Goal: Find specific page/section

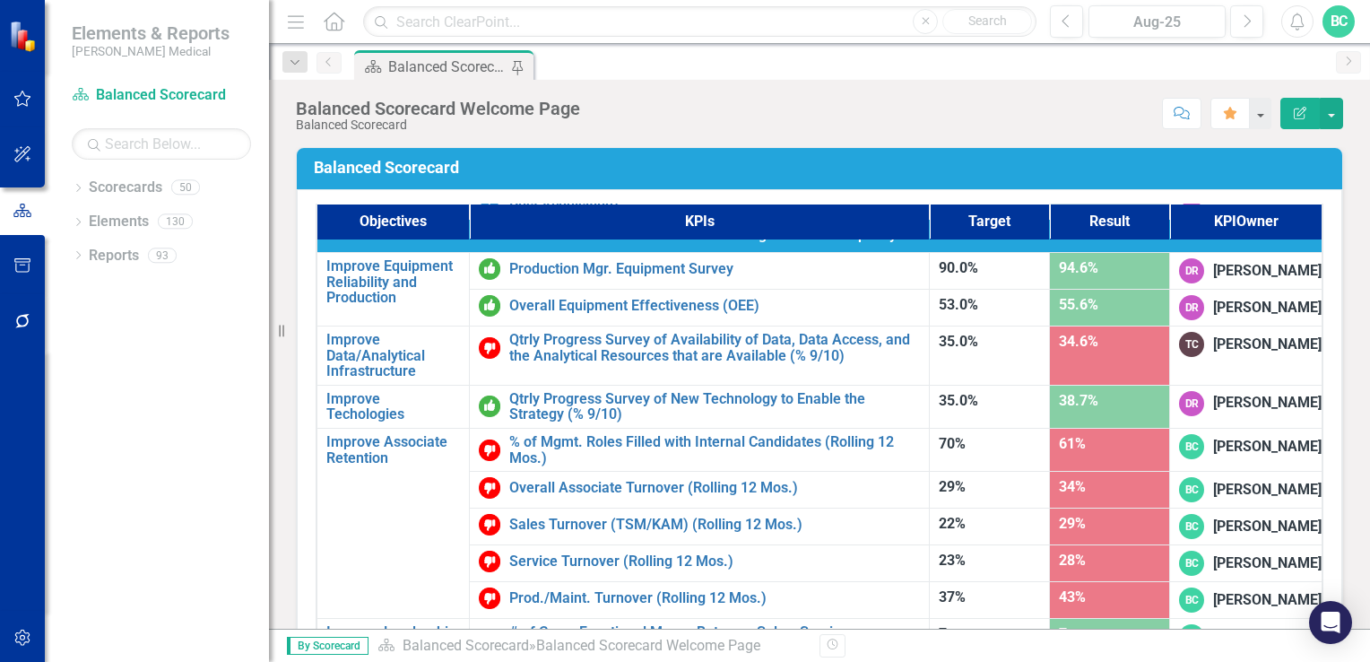
scroll to position [1085, 0]
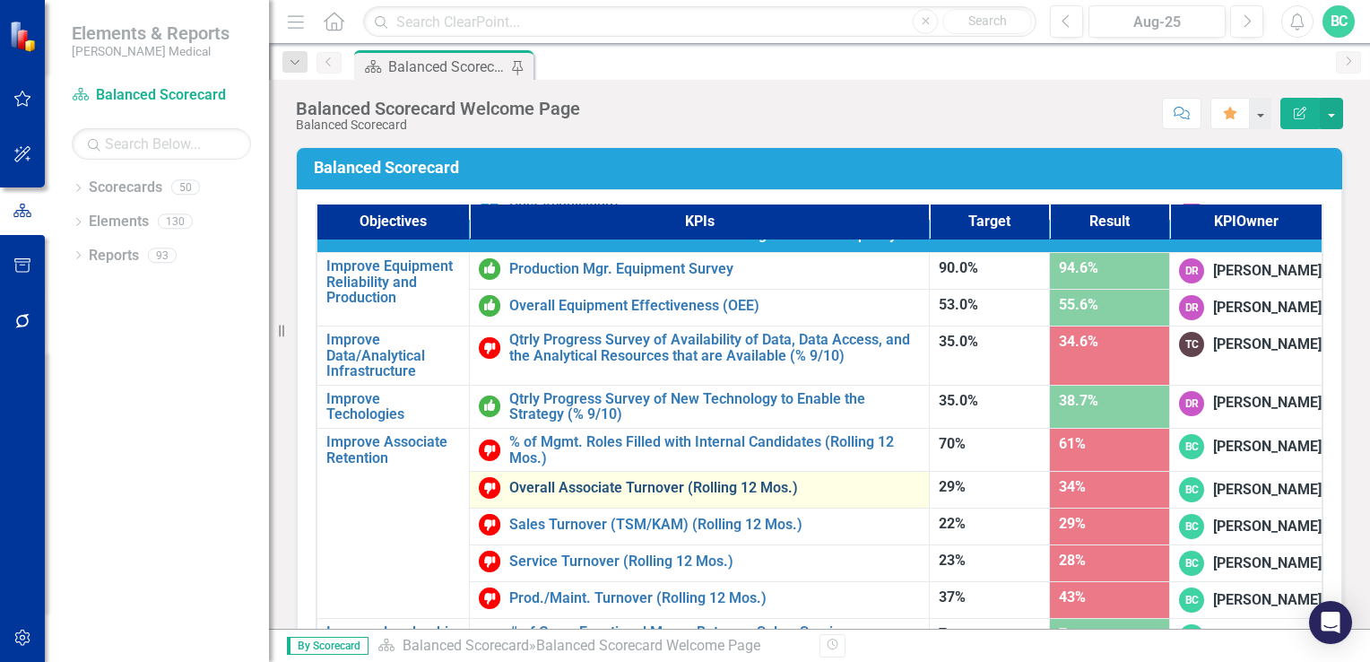
click at [580, 480] on link "Overall Associate Turnover (Rolling 12 Mos.)" at bounding box center [714, 488] width 411 height 16
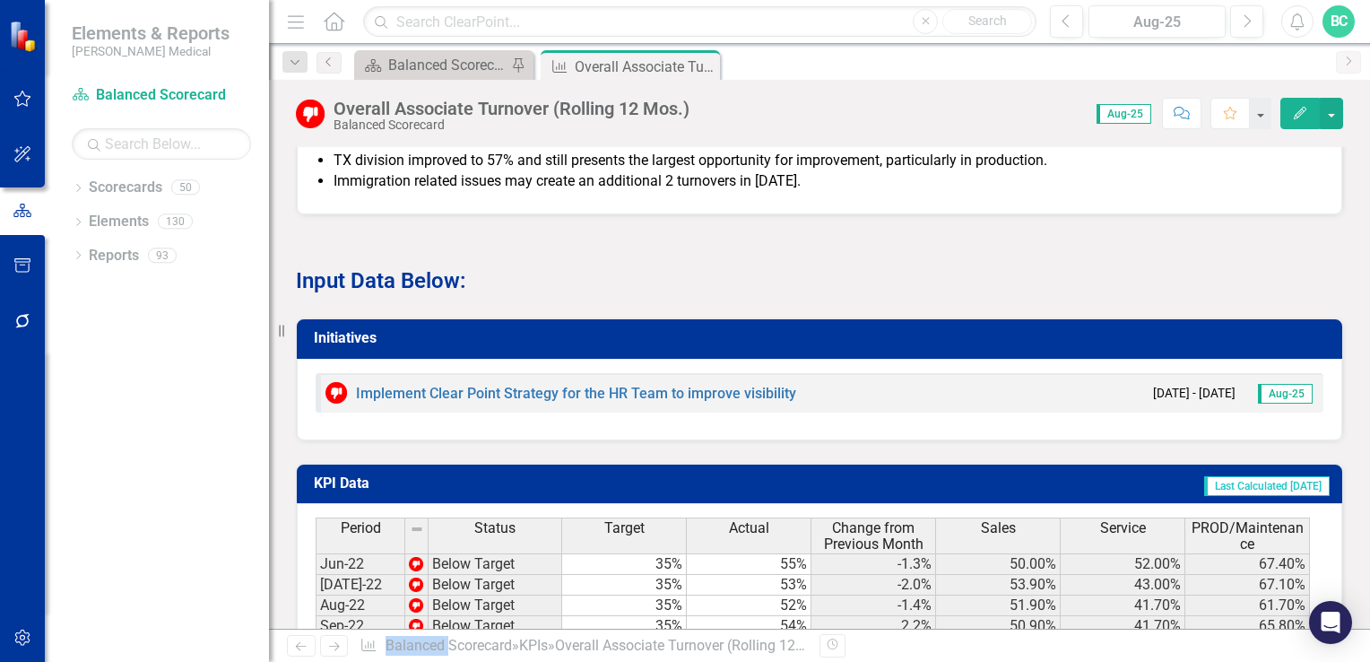
scroll to position [1656, 0]
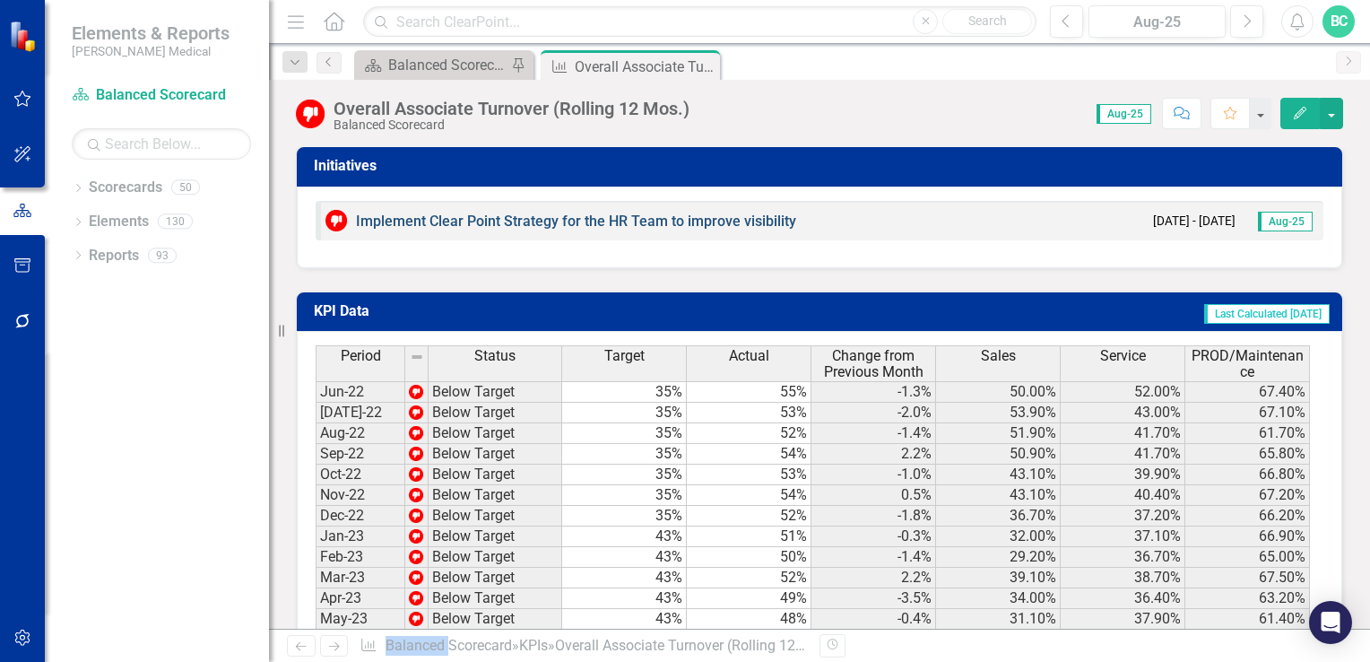
click at [521, 213] on link "Implement Clear Point Strategy for the HR Team to improve visibility" at bounding box center [576, 221] width 440 height 17
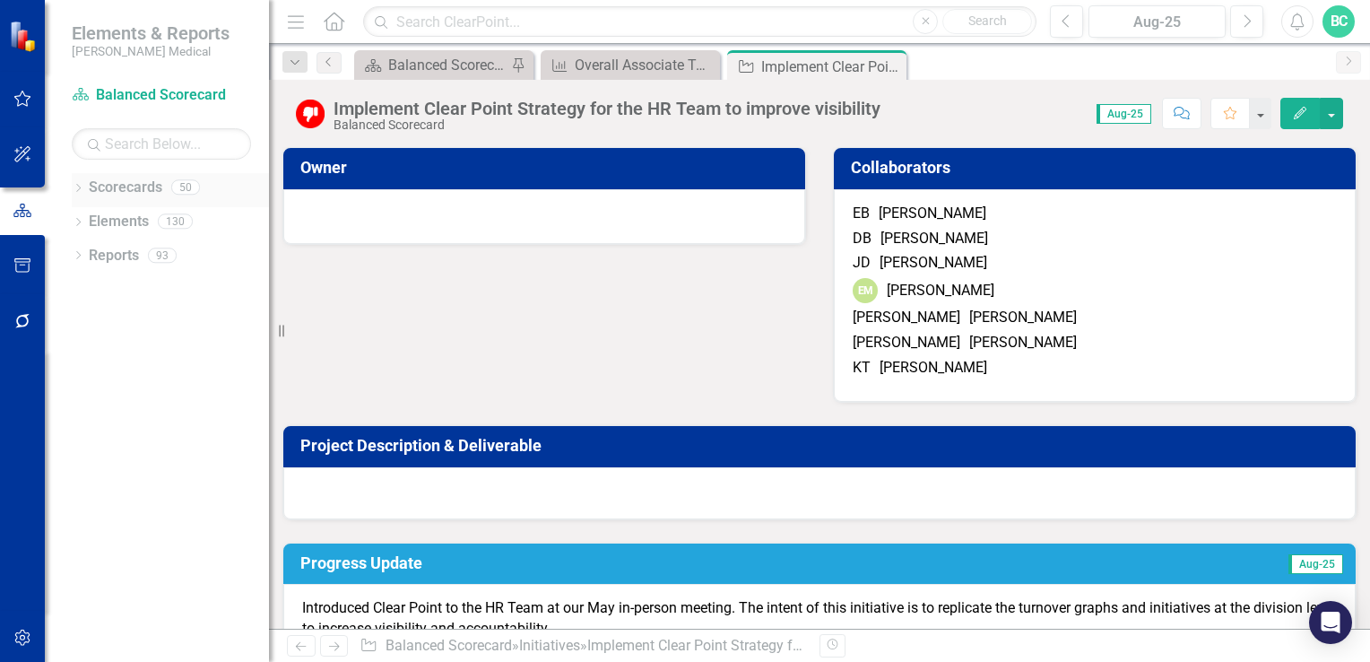
click at [84, 187] on div "Dropdown Scorecards 50" at bounding box center [170, 190] width 197 height 34
click at [75, 187] on icon "Dropdown" at bounding box center [78, 190] width 13 height 10
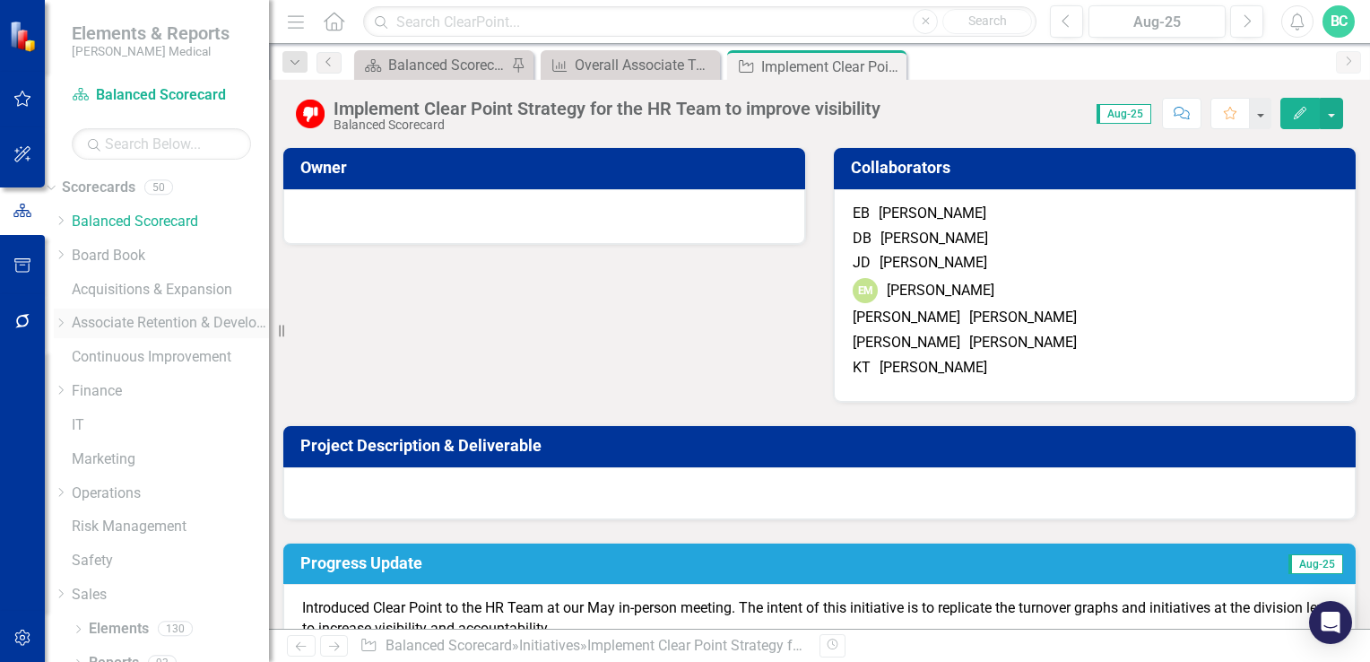
click at [67, 320] on icon "Dropdown" at bounding box center [60, 322] width 13 height 11
click at [67, 376] on icon "Dropdown" at bounding box center [60, 370] width 13 height 11
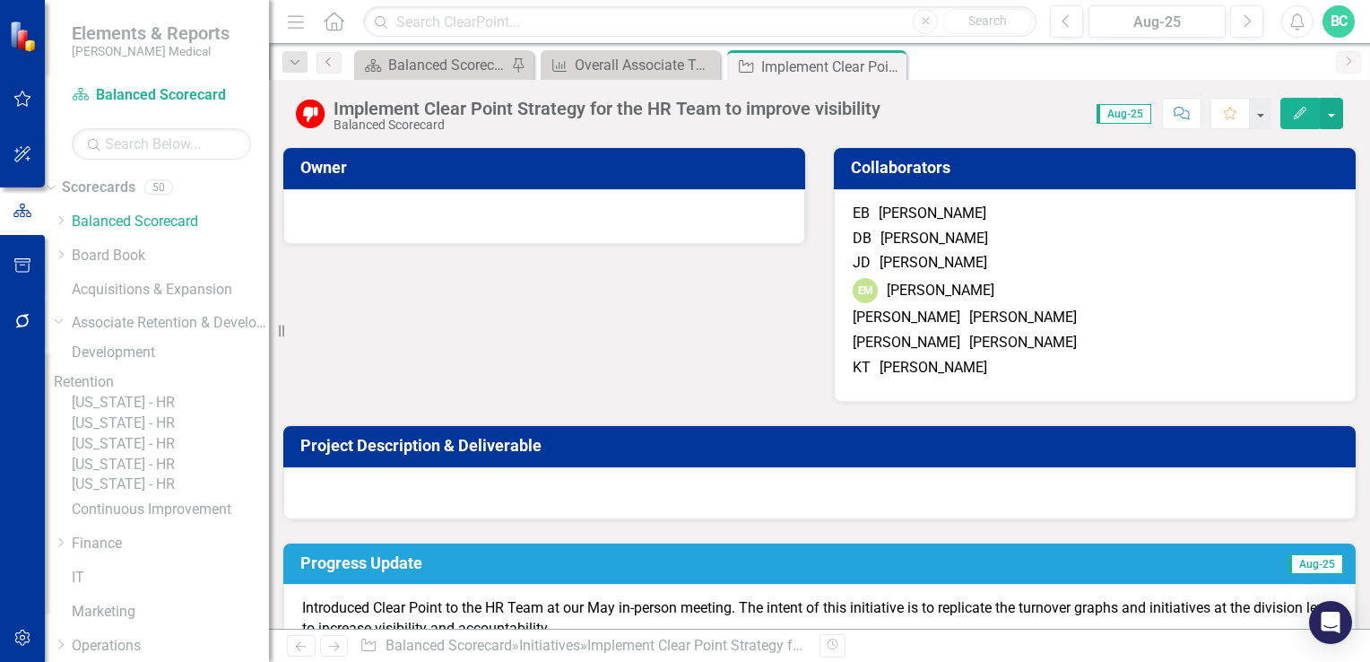
click at [143, 391] on link "Retention" at bounding box center [161, 382] width 215 height 21
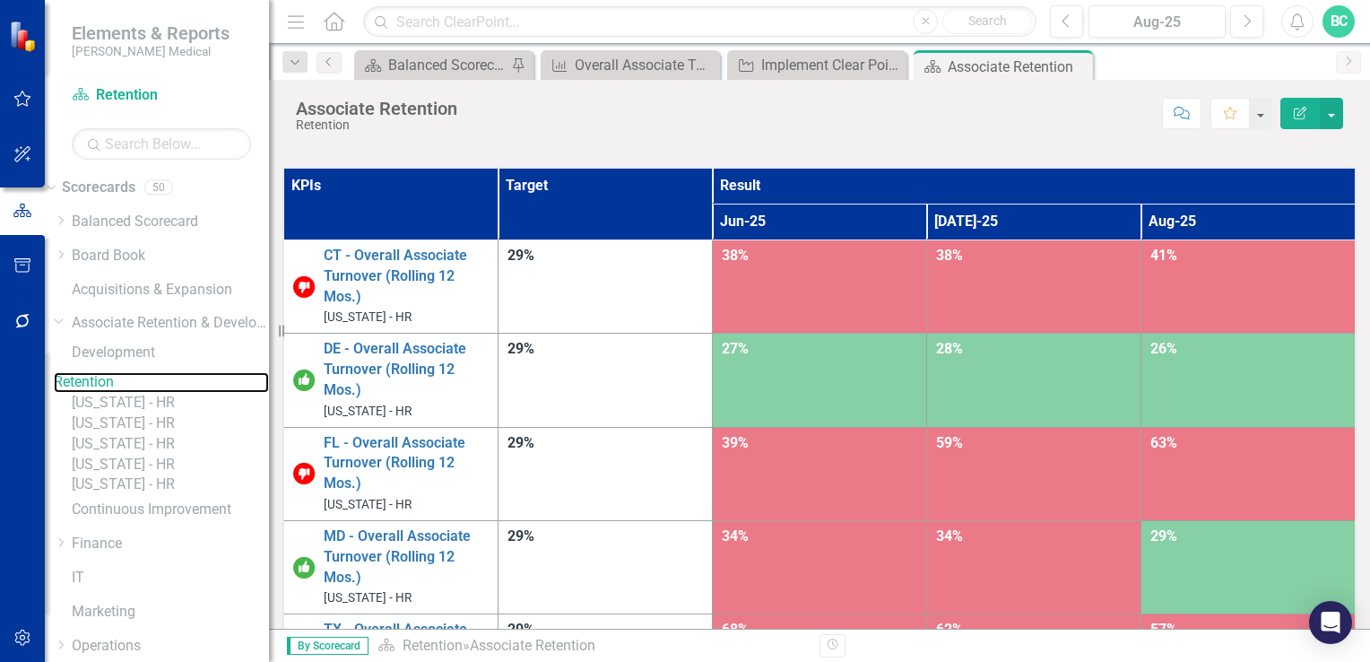
scroll to position [63, 0]
